Goal: Find specific page/section: Find specific page/section

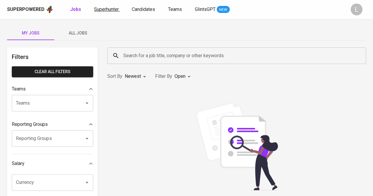
click at [104, 7] on span "Superhunter" at bounding box center [106, 9] width 25 height 6
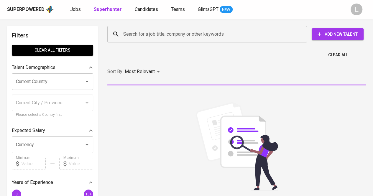
click at [140, 28] on div "Search for a job title, company or other keywords" at bounding box center [206, 34] width 199 height 16
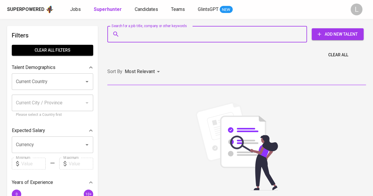
paste input "[EMAIL_ADDRESS][DOMAIN_NAME]"
type input "[EMAIL_ADDRESS][DOMAIN_NAME]"
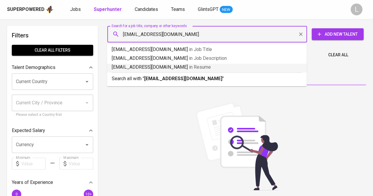
click at [147, 76] on b "[EMAIL_ADDRESS][DOMAIN_NAME]" at bounding box center [183, 79] width 78 height 6
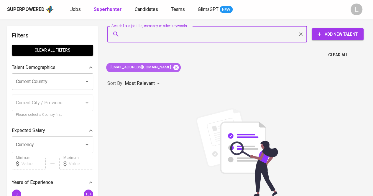
click at [173, 67] on icon at bounding box center [175, 66] width 5 height 5
